Goal: Task Accomplishment & Management: Use online tool/utility

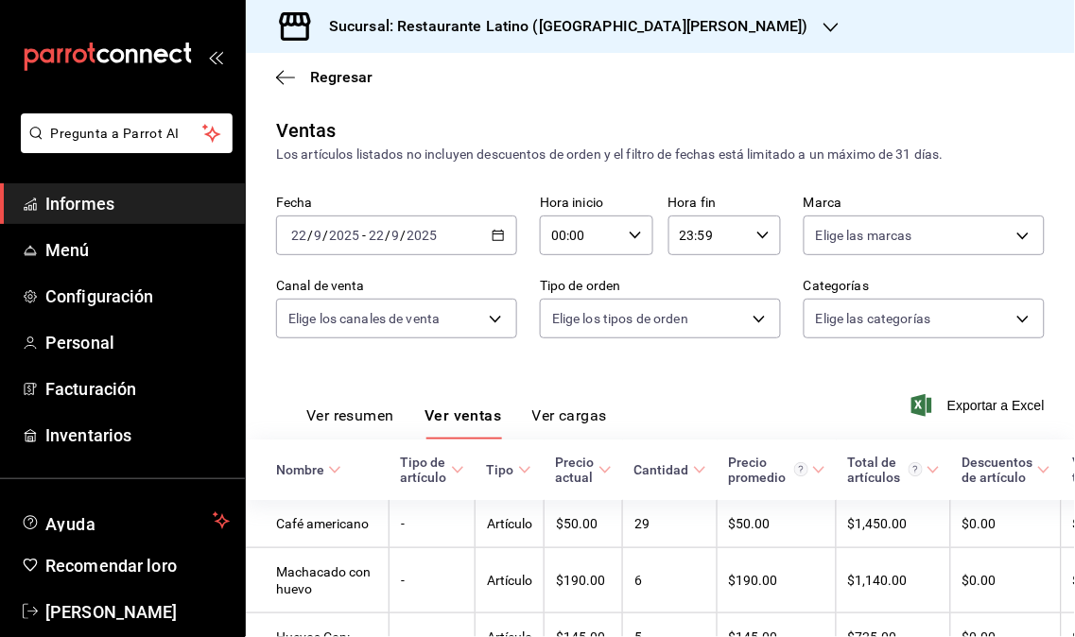
click at [104, 203] on font "Informes" at bounding box center [79, 204] width 69 height 20
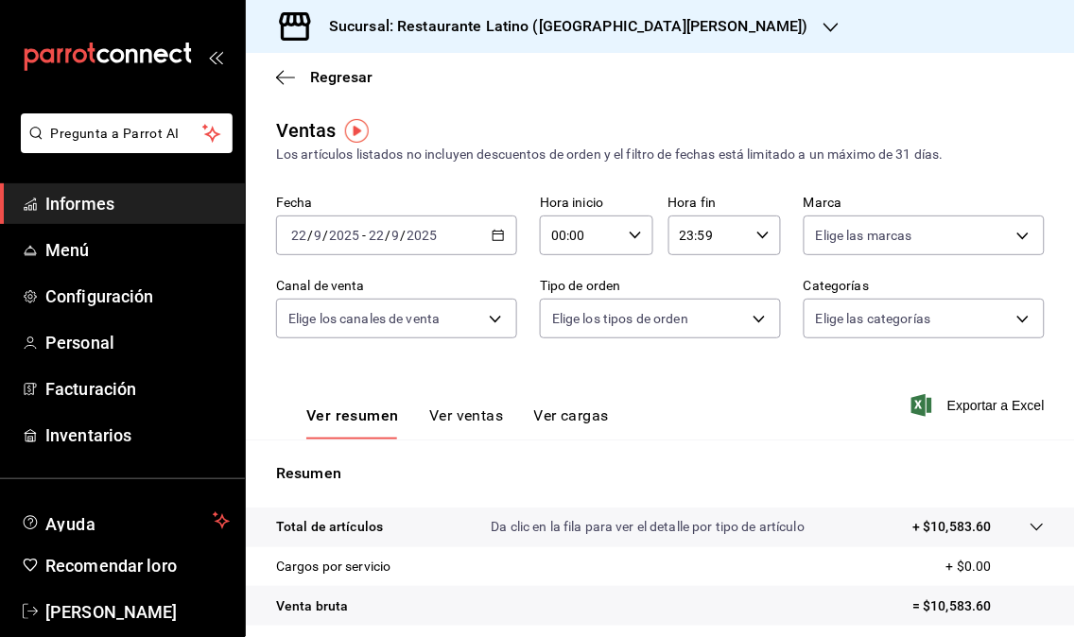
click at [681, 33] on div "Sucursal: Restaurante Latino ([GEOGRAPHIC_DATA][PERSON_NAME])" at bounding box center [553, 26] width 585 height 53
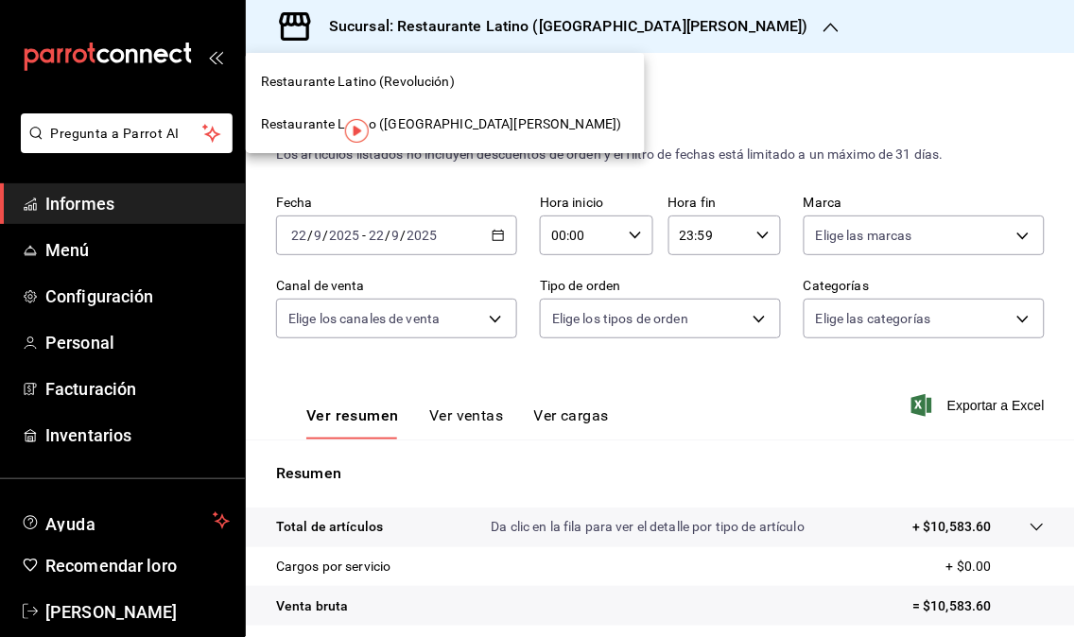
click at [409, 91] on span "Restaurante Latino (Revolución)" at bounding box center [358, 82] width 194 height 20
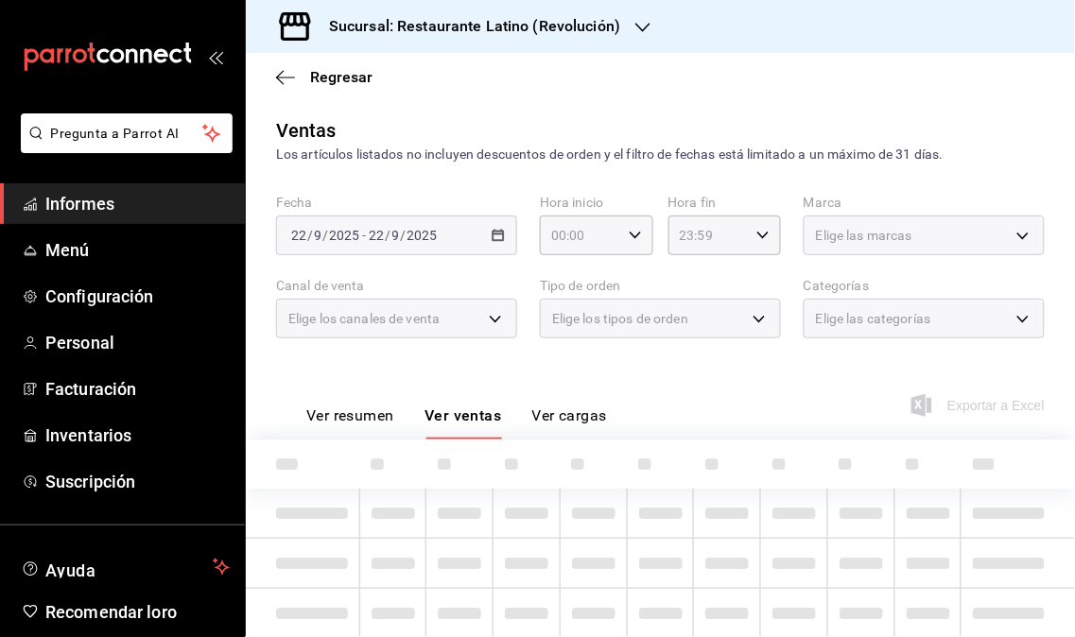
click at [343, 88] on div "Regresar" at bounding box center [660, 77] width 829 height 48
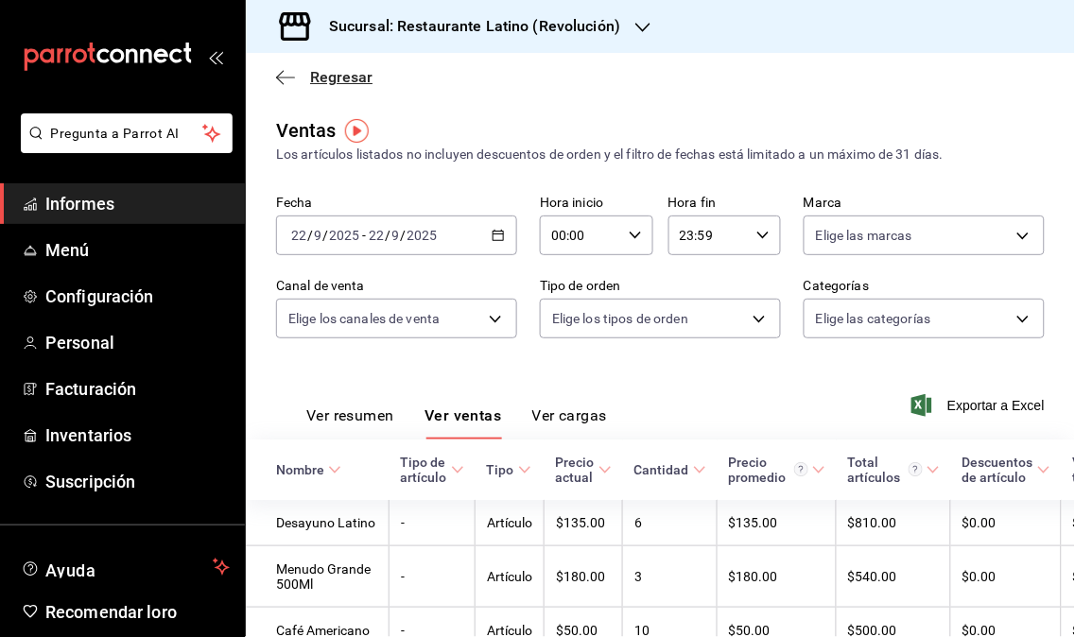
click at [337, 77] on font "Regresar" at bounding box center [341, 77] width 62 height 18
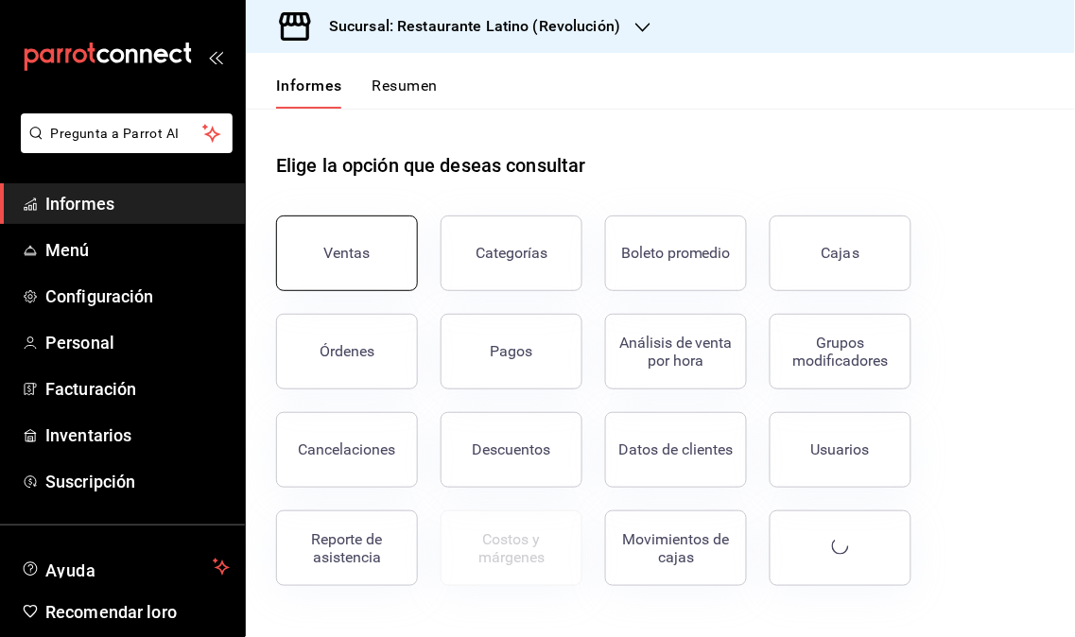
click at [347, 266] on button "Ventas" at bounding box center [347, 254] width 142 height 76
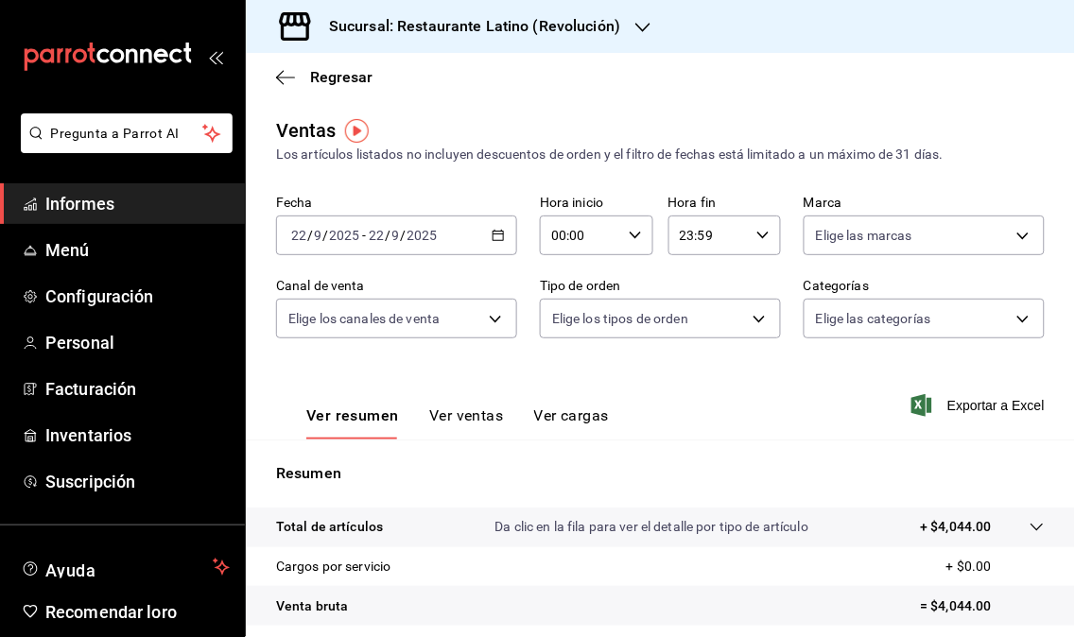
click at [643, 35] on div at bounding box center [642, 27] width 15 height 20
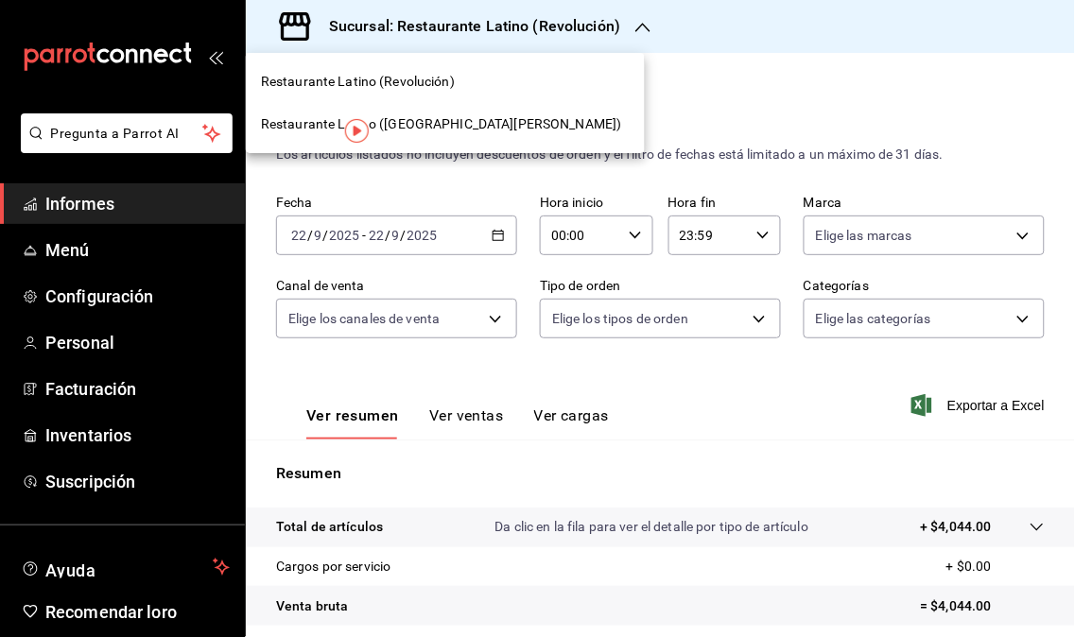
click at [485, 123] on font "Restaurante Latino ([GEOGRAPHIC_DATA][PERSON_NAME])" at bounding box center [441, 123] width 361 height 15
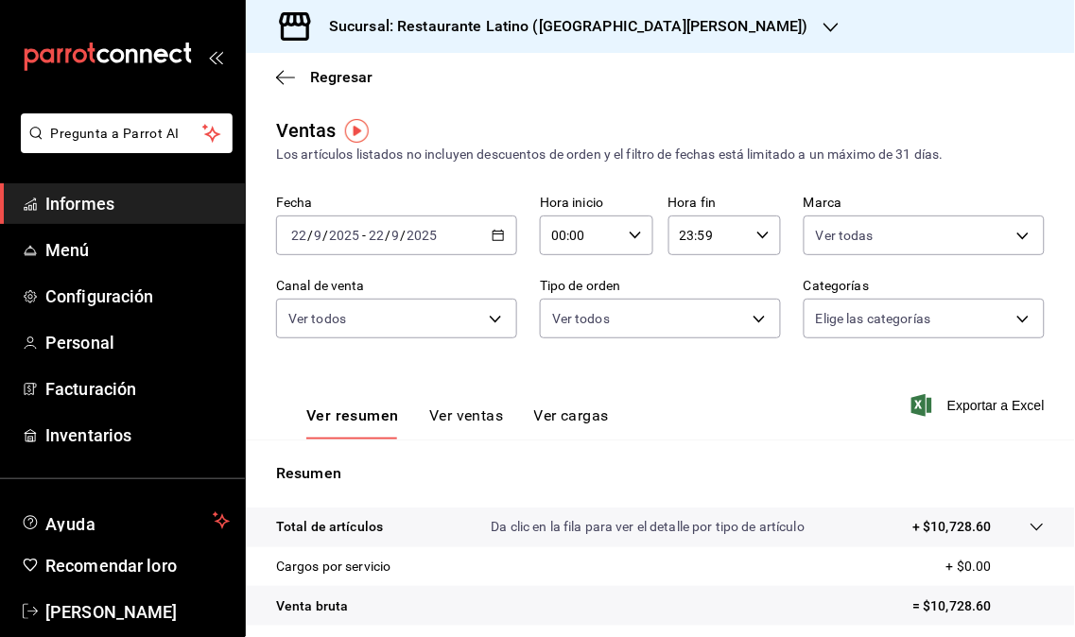
click at [823, 20] on icon "button" at bounding box center [830, 27] width 15 height 15
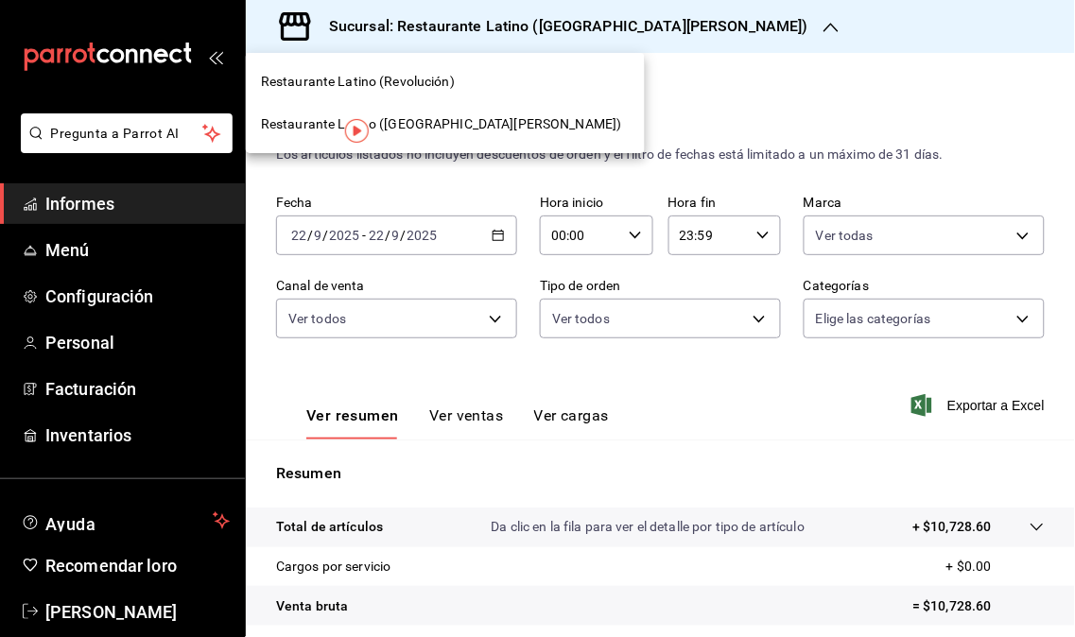
click at [468, 89] on div "Restaurante Latino (Revolución)" at bounding box center [445, 82] width 369 height 20
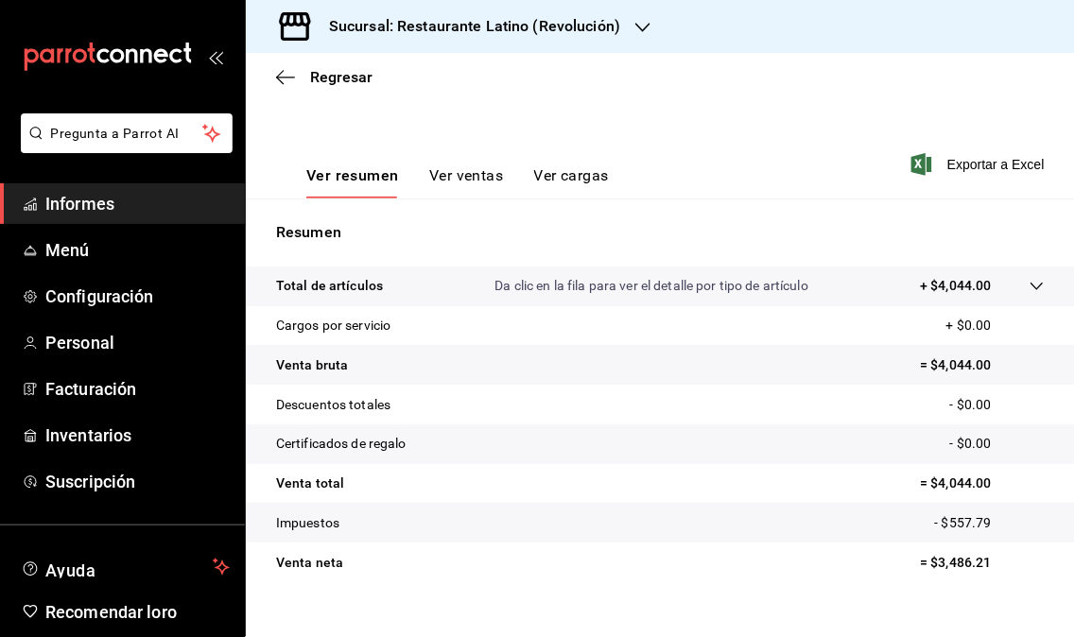
scroll to position [269, 0]
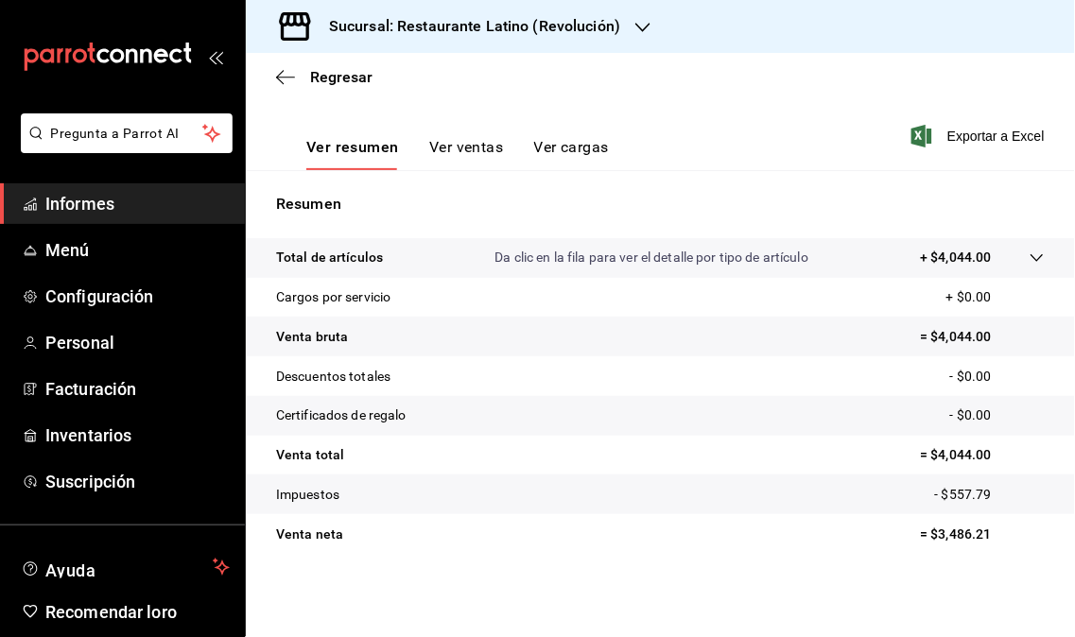
click at [652, 28] on div "Sucursal: Restaurante Latino (Revolución)" at bounding box center [459, 26] width 397 height 53
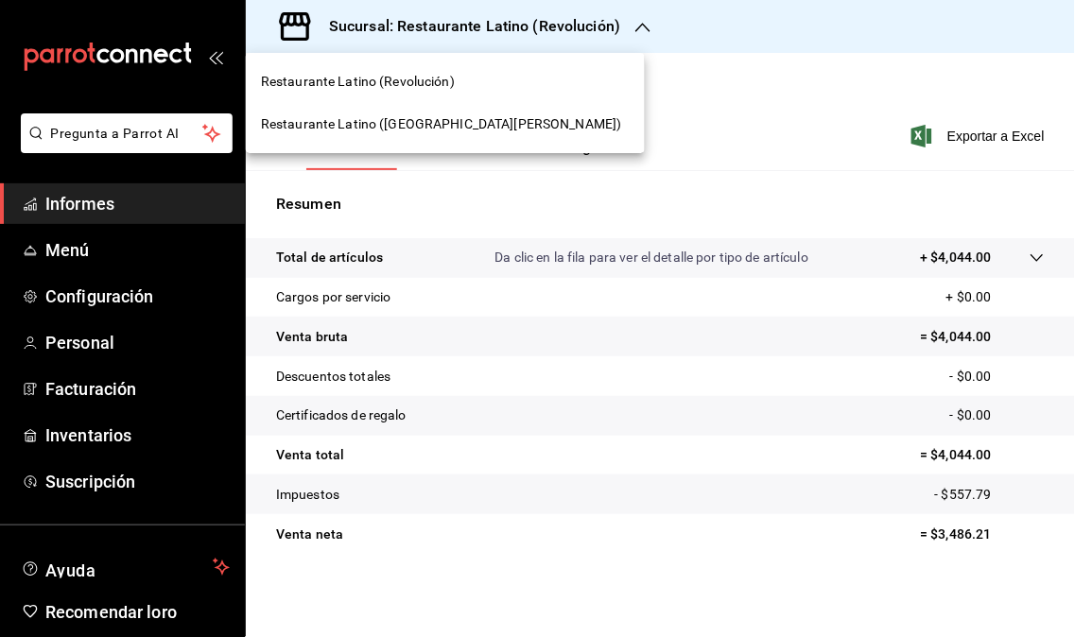
click at [558, 78] on div at bounding box center [537, 318] width 1075 height 637
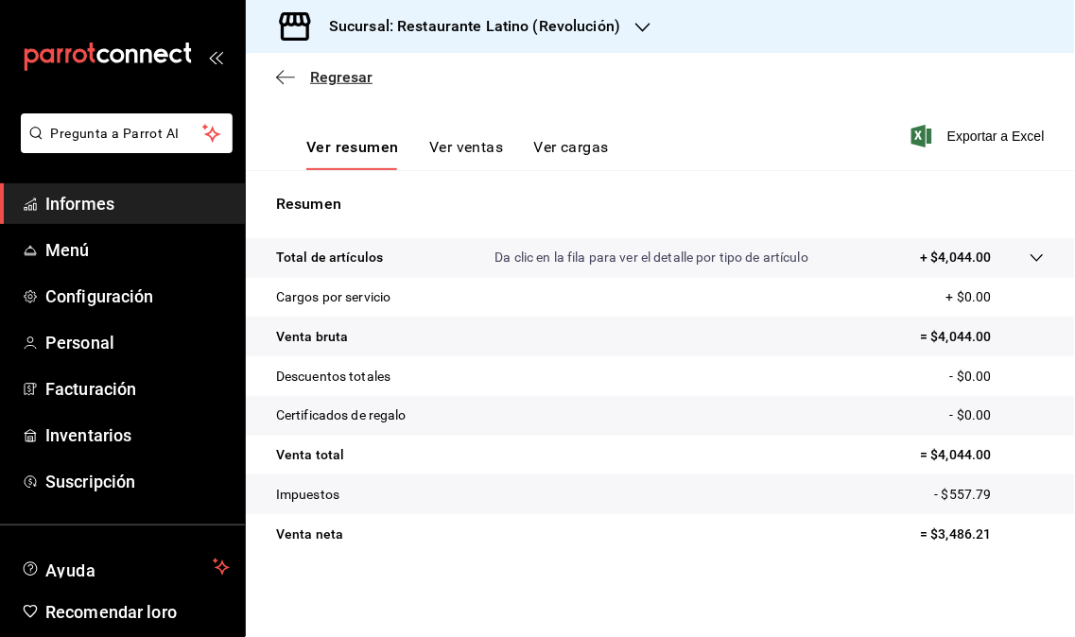
click at [337, 71] on font "Regresar" at bounding box center [341, 77] width 62 height 18
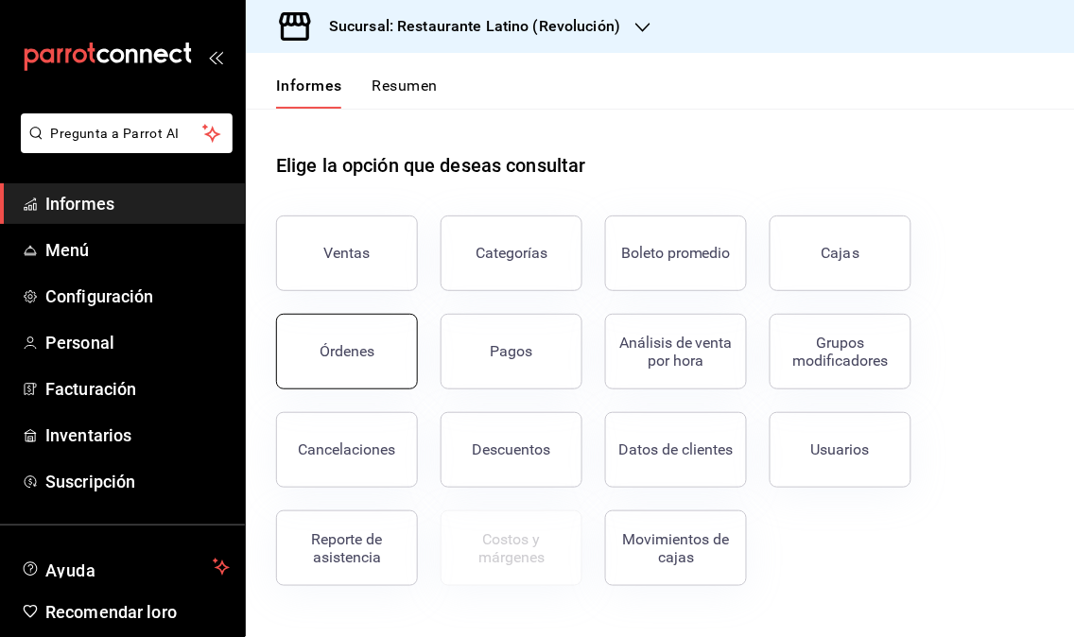
click at [347, 337] on div "Ventas Categorías Boleto promedio Cajas Órdenes Pagos Análisis de venta por hor…" at bounding box center [648, 389] width 791 height 393
click at [352, 293] on div "Órdenes" at bounding box center [335, 340] width 164 height 98
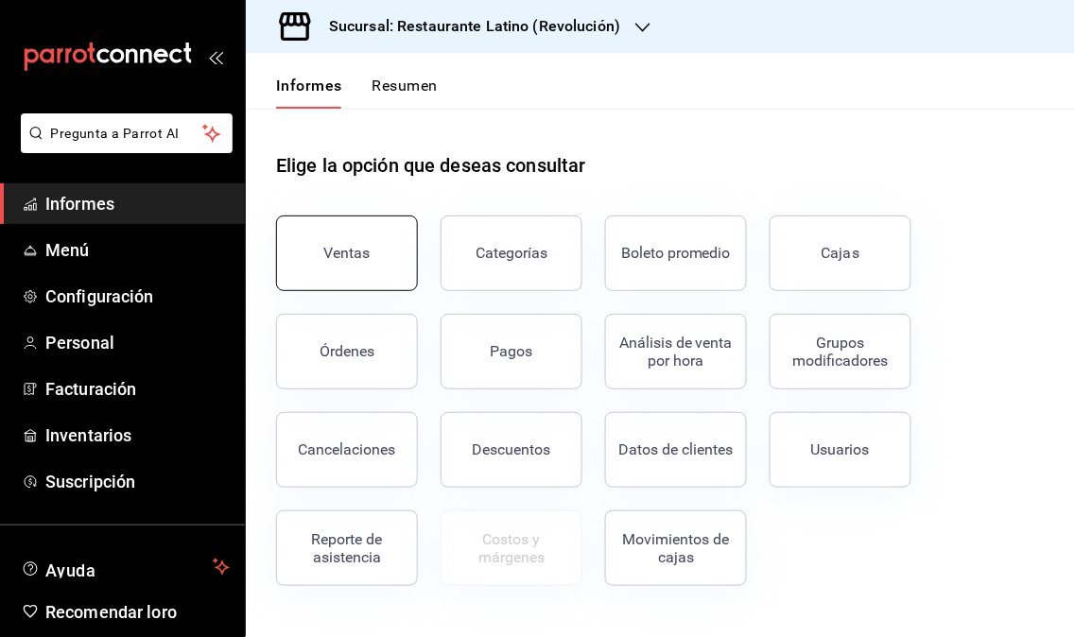
click at [357, 275] on button "Ventas" at bounding box center [347, 254] width 142 height 76
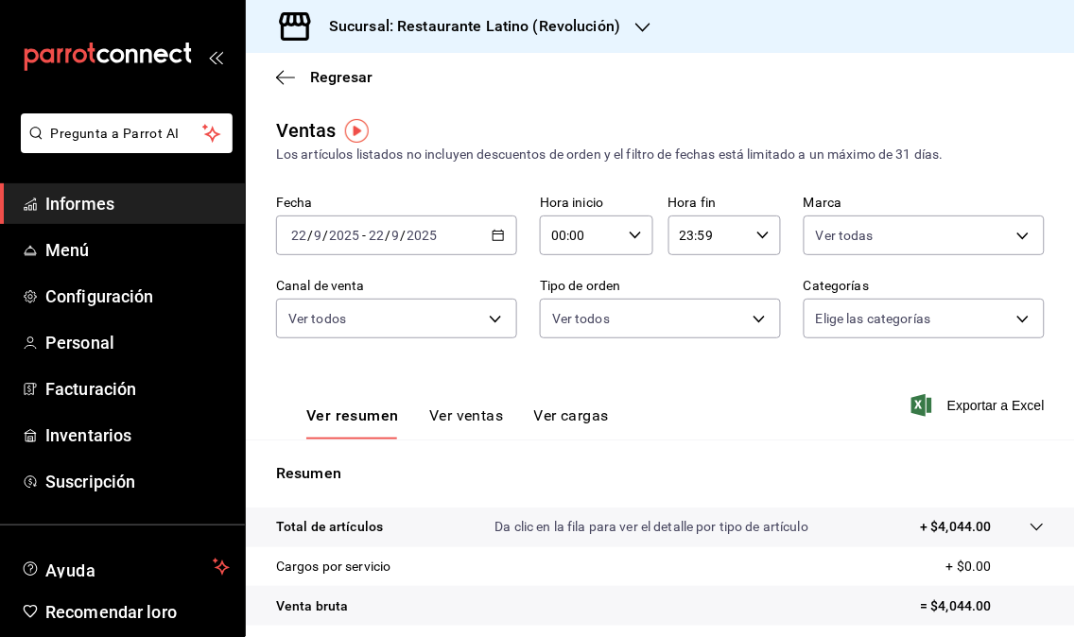
click at [502, 237] on div "2025-09-22 22 / 9 / 2025 - 2025-09-22 22 / 9 / 2025" at bounding box center [396, 236] width 241 height 40
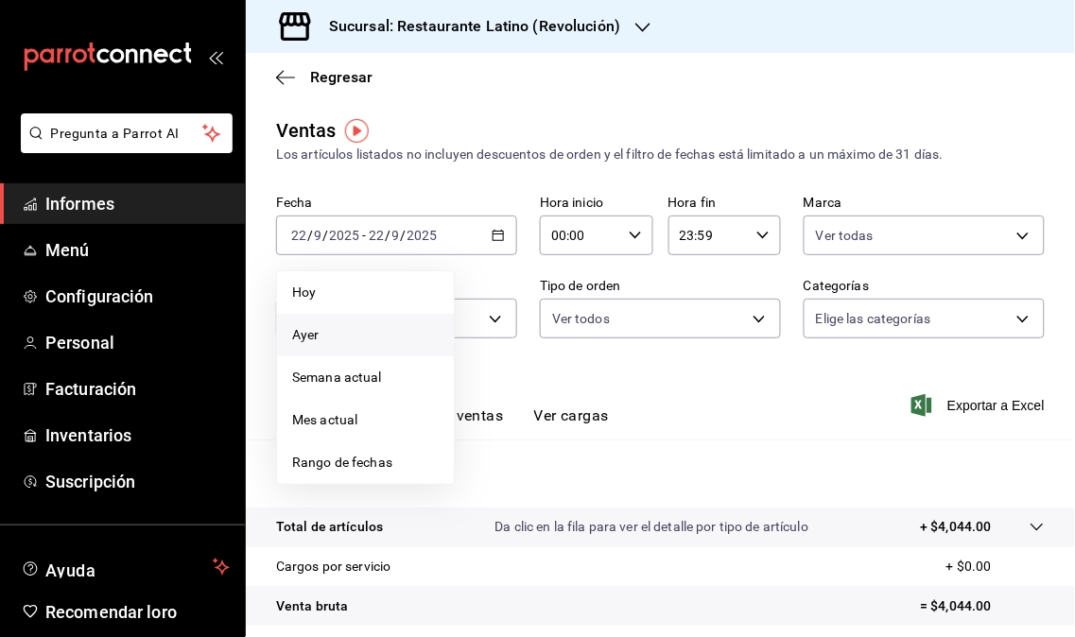
click at [395, 342] on span "Ayer" at bounding box center [365, 335] width 147 height 20
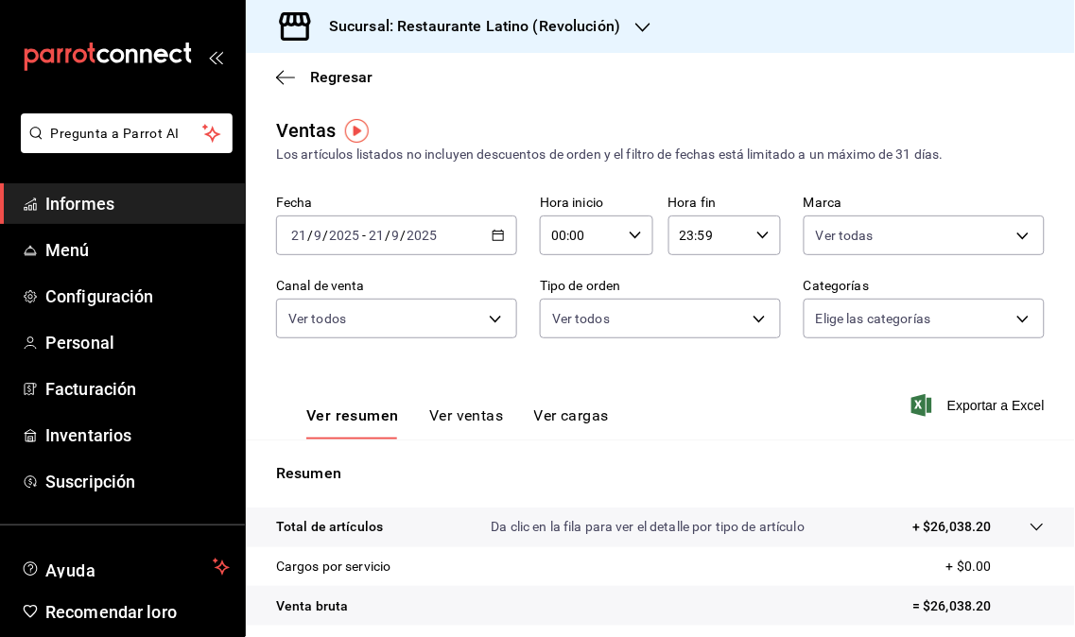
click at [497, 236] on \(Stroke\) "button" at bounding box center [497, 236] width 11 height 10
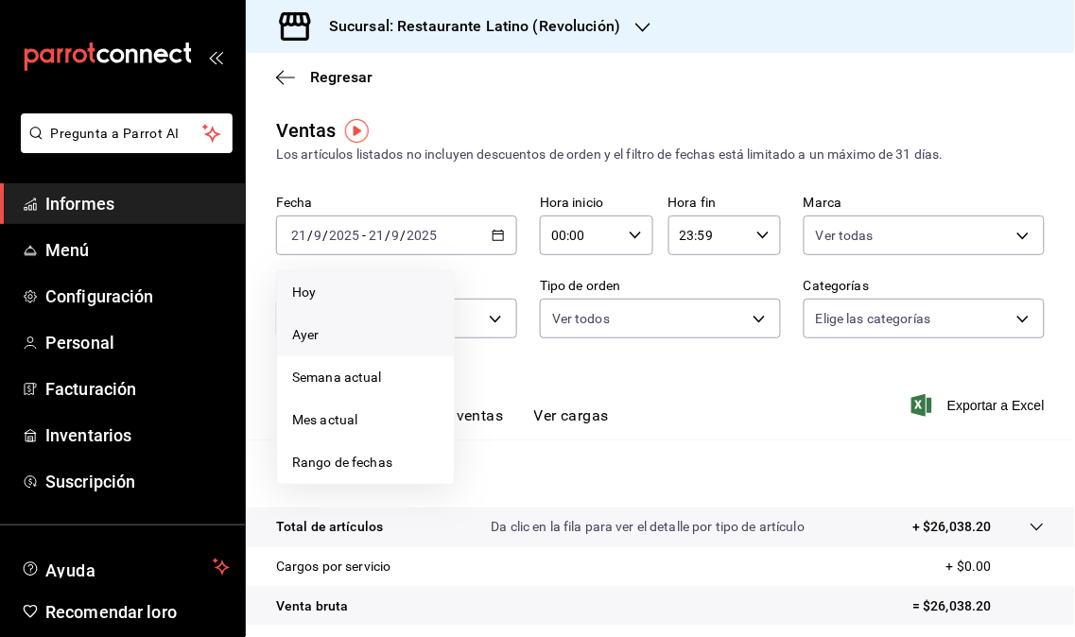
click at [378, 274] on li "Hoy" at bounding box center [365, 292] width 177 height 43
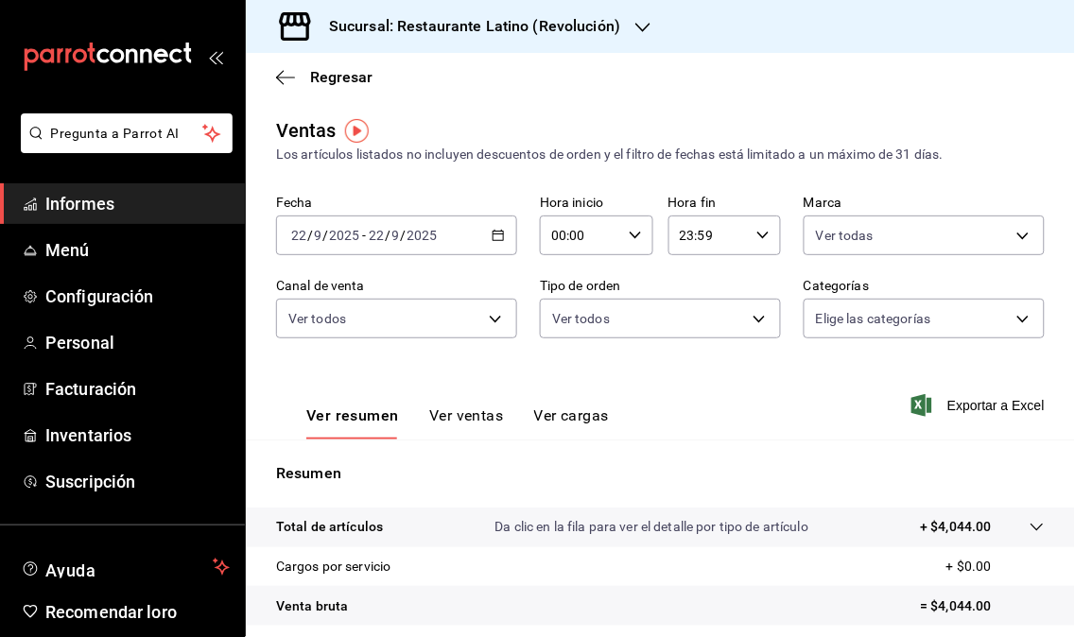
click at [612, 26] on font "Sucursal: Restaurante Latino (Revolución)" at bounding box center [474, 26] width 291 height 18
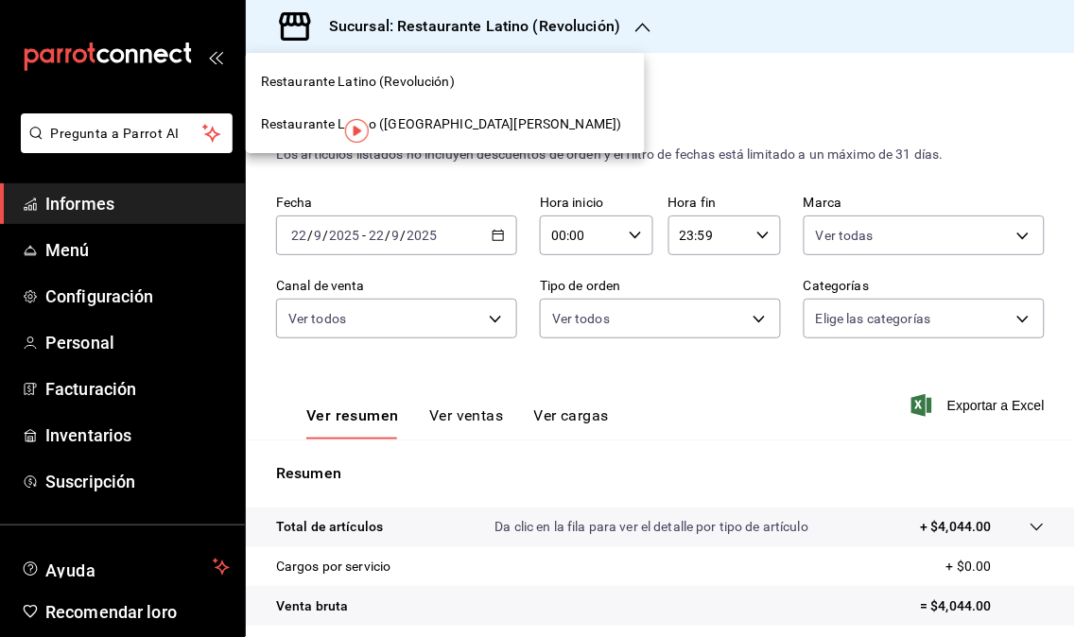
click at [435, 120] on font "Restaurante Latino ([GEOGRAPHIC_DATA][PERSON_NAME])" at bounding box center [441, 123] width 361 height 15
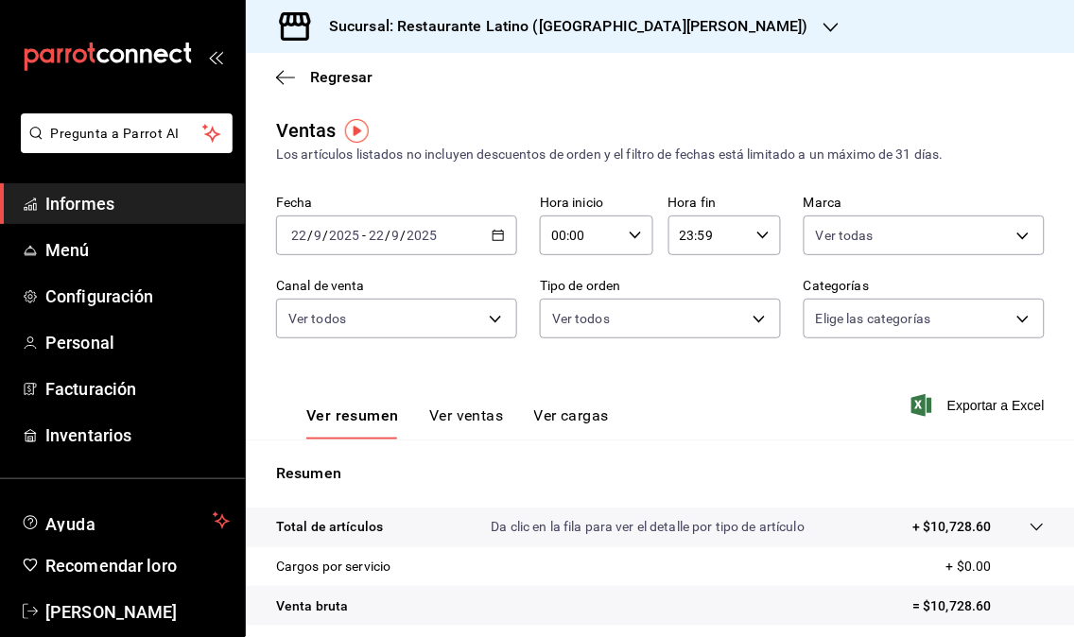
click at [704, 35] on div "Sucursal: Restaurante Latino ([GEOGRAPHIC_DATA][PERSON_NAME])" at bounding box center [553, 26] width 585 height 53
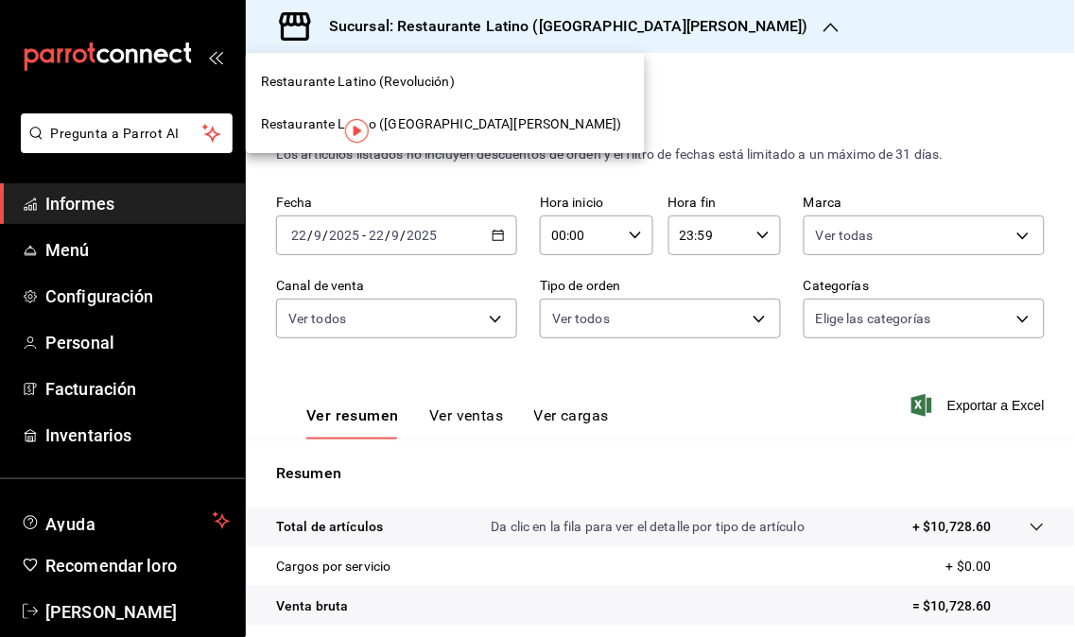
click at [486, 79] on div "Restaurante Latino (Revolución)" at bounding box center [445, 82] width 369 height 20
